Goal: Obtain resource: Obtain resource

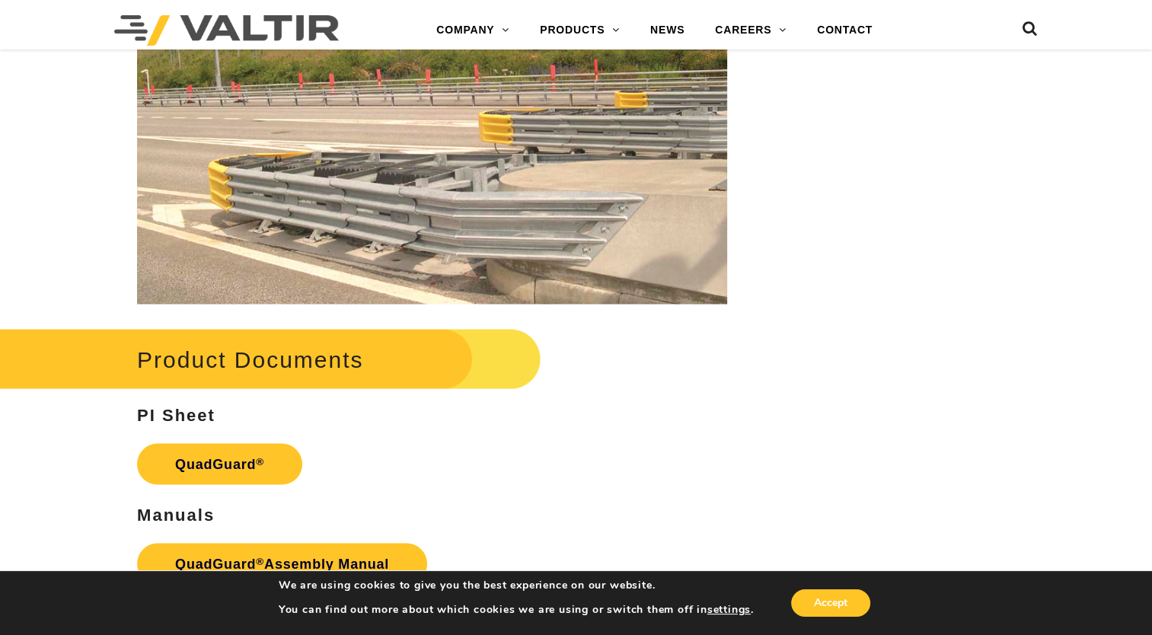
scroll to position [2817, 0]
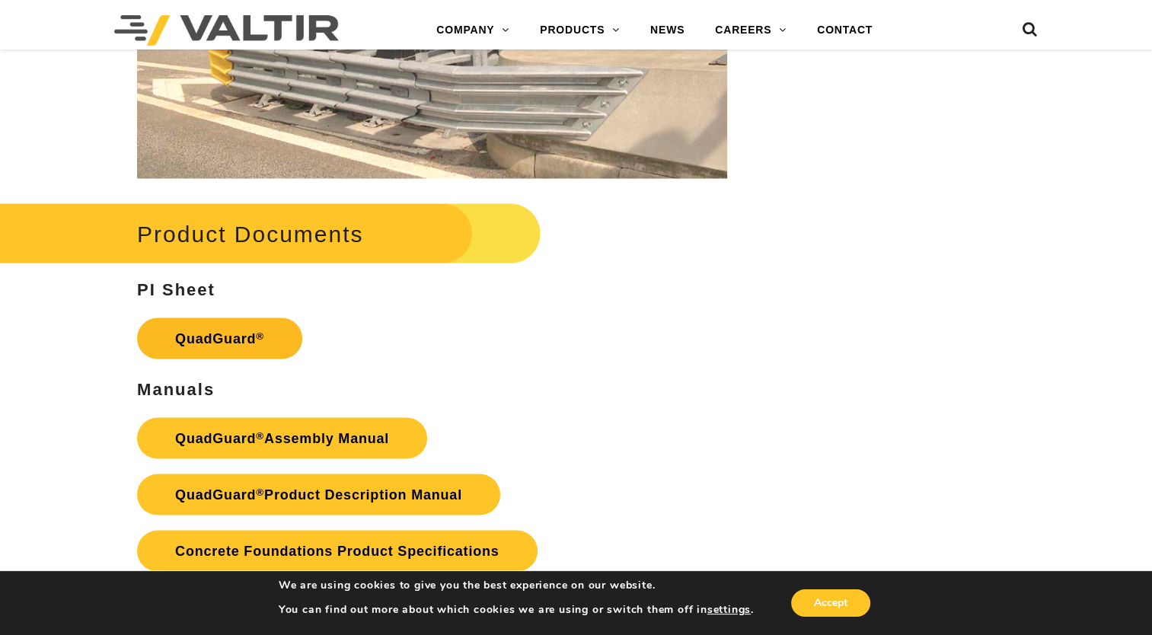
click at [225, 340] on link "QuadGuard ®" at bounding box center [219, 337] width 165 height 41
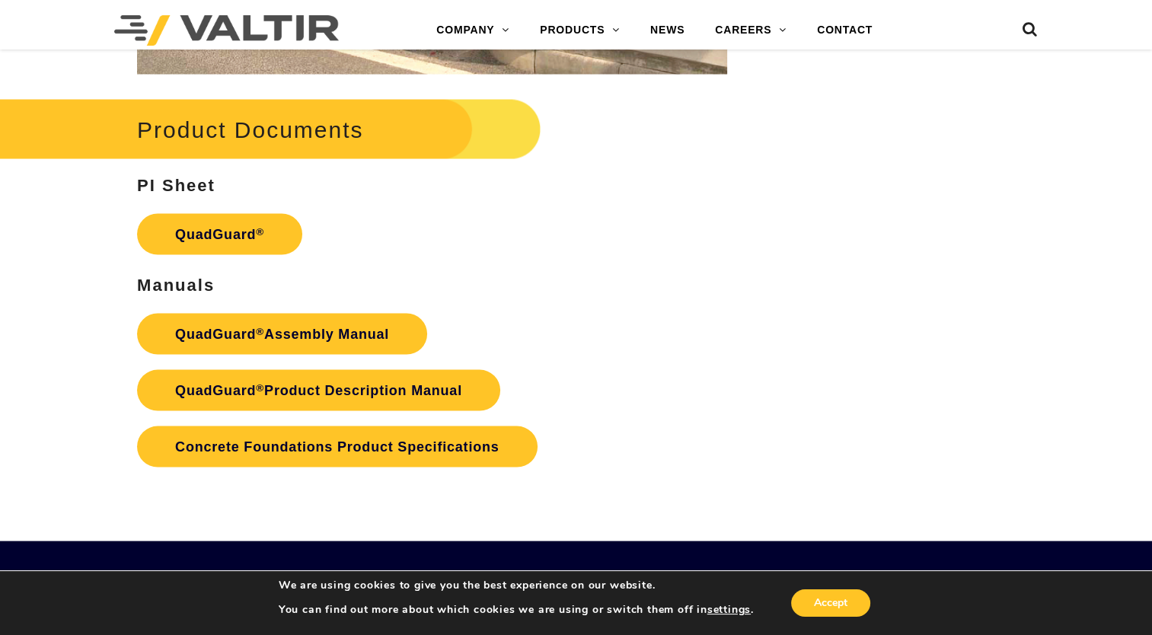
scroll to position [3045, 0]
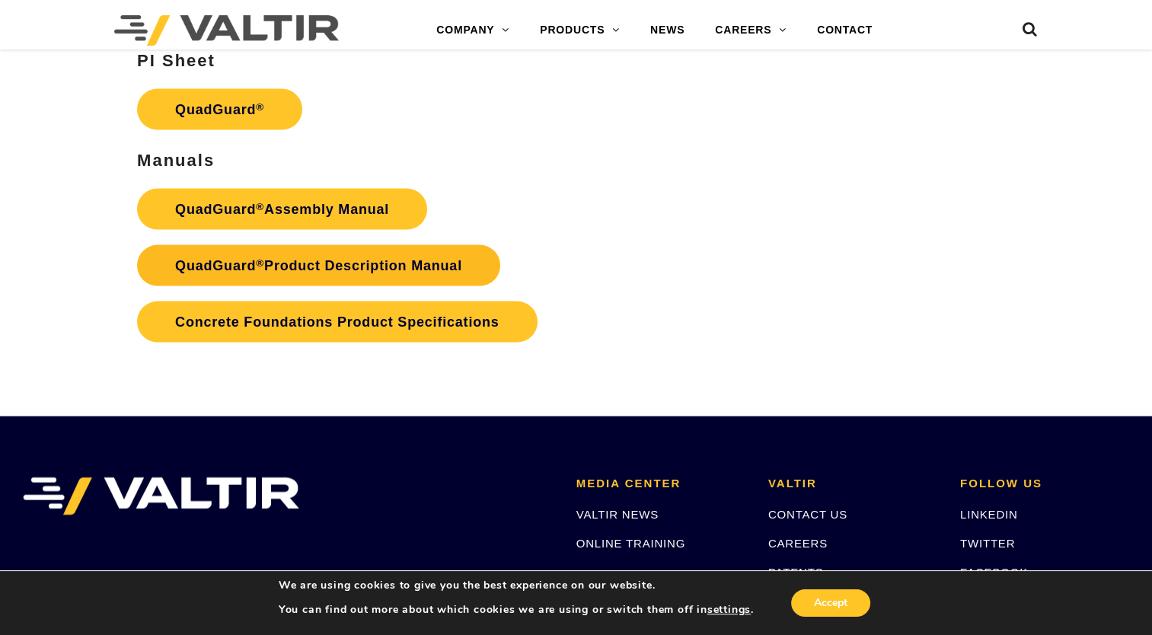
click at [400, 270] on link "QuadGuard ® Product Description Manual" at bounding box center [318, 265] width 363 height 41
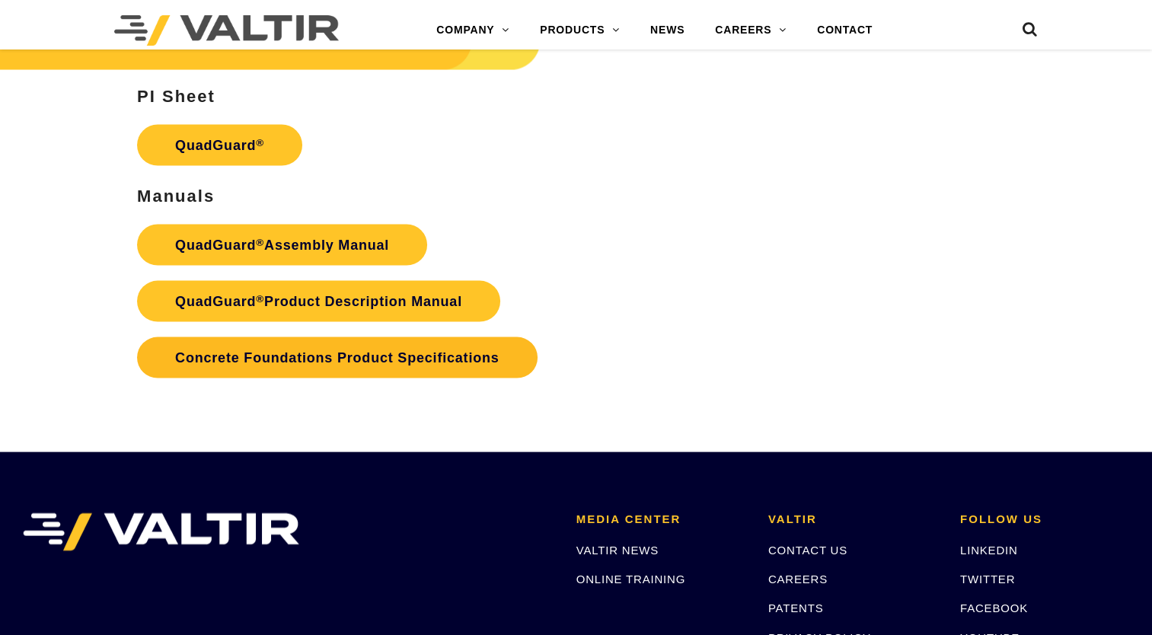
scroll to position [3045, 0]
